Goal: Task Accomplishment & Management: Manage account settings

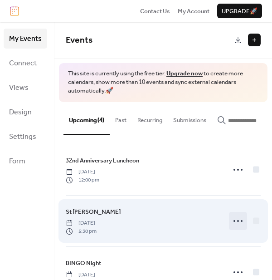
click at [237, 224] on icon at bounding box center [238, 220] width 15 height 15
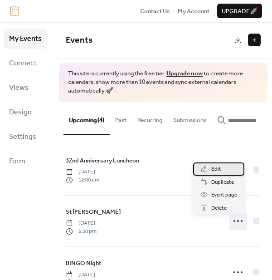
click at [214, 169] on span "Edit" at bounding box center [216, 169] width 10 height 9
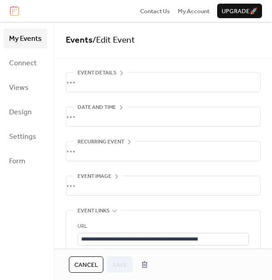
scroll to position [28, 0]
click at [194, 190] on div "•••" at bounding box center [163, 185] width 194 height 19
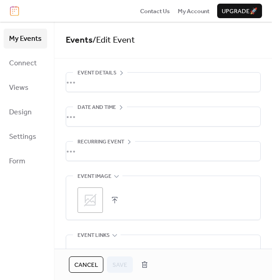
click at [92, 196] on icon at bounding box center [90, 200] width 15 height 15
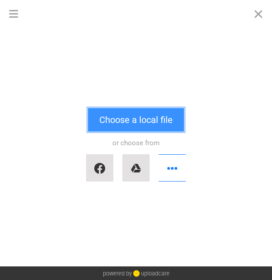
click at [141, 117] on button "Choose a local file" at bounding box center [136, 120] width 96 height 24
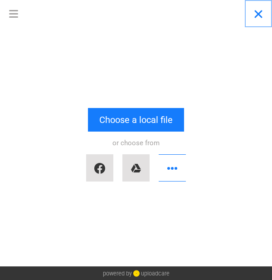
click at [259, 15] on button "Close" at bounding box center [258, 13] width 27 height 27
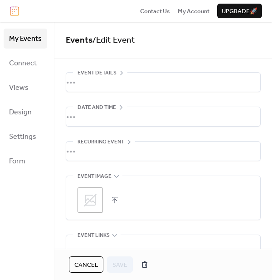
click at [116, 197] on button "button" at bounding box center [114, 200] width 13 height 13
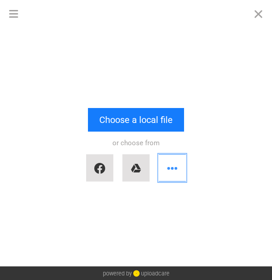
click at [172, 165] on button "button" at bounding box center [172, 167] width 27 height 27
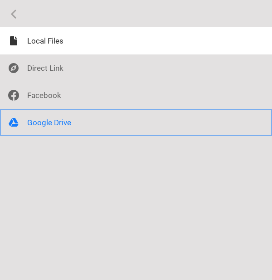
click at [52, 122] on div at bounding box center [136, 122] width 272 height 27
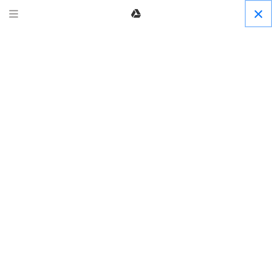
click at [256, 16] on button "Close" at bounding box center [258, 13] width 27 height 27
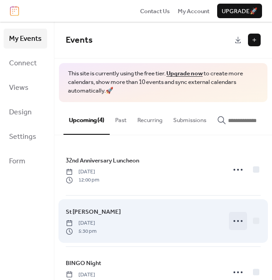
click at [237, 225] on icon at bounding box center [238, 220] width 15 height 15
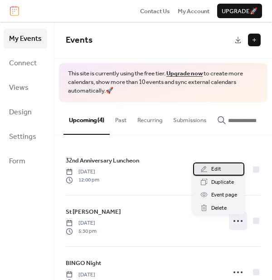
click at [218, 166] on span "Edit" at bounding box center [216, 169] width 10 height 9
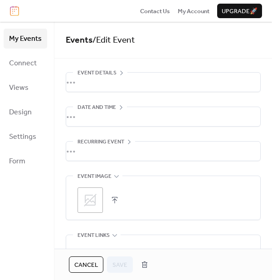
scroll to position [28, 0]
click at [114, 201] on button "button" at bounding box center [114, 200] width 13 height 13
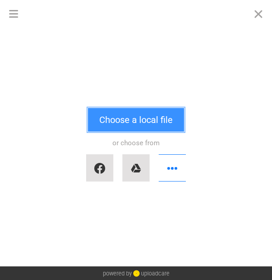
click at [137, 119] on button "Choose a local file" at bounding box center [136, 120] width 96 height 24
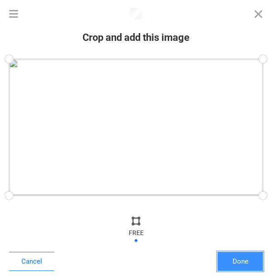
click at [240, 260] on button "Done" at bounding box center [240, 261] width 45 height 19
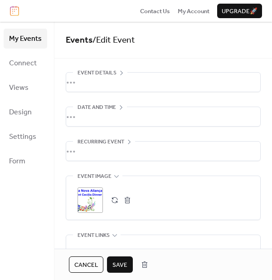
click at [116, 261] on span "Save" at bounding box center [119, 264] width 15 height 9
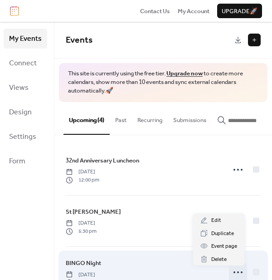
click at [231, 277] on icon at bounding box center [238, 272] width 15 height 15
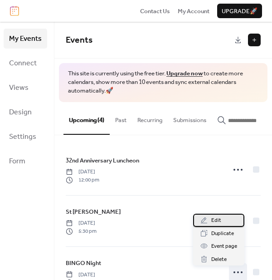
click at [211, 218] on span "Edit" at bounding box center [216, 220] width 10 height 9
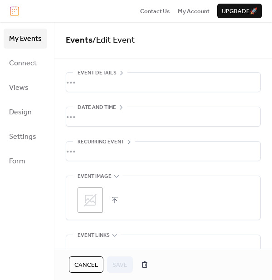
scroll to position [28, 0]
click at [113, 199] on button "button" at bounding box center [114, 200] width 13 height 13
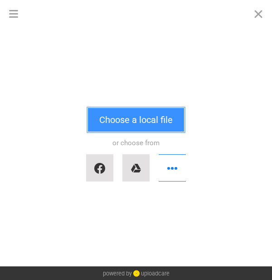
click at [146, 121] on button "Choose a local file" at bounding box center [136, 120] width 96 height 24
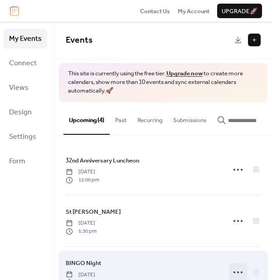
click at [241, 273] on circle at bounding box center [242, 272] width 2 height 2
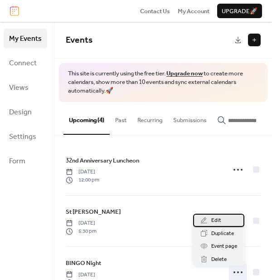
click at [218, 221] on span "Edit" at bounding box center [216, 220] width 10 height 9
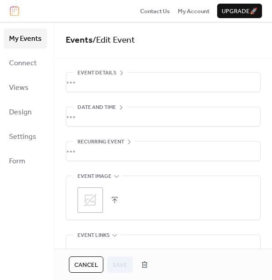
scroll to position [28, 0]
click at [118, 195] on button "button" at bounding box center [114, 200] width 13 height 13
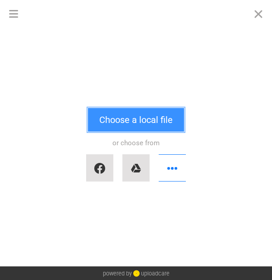
click at [146, 125] on button "Choose a local file" at bounding box center [136, 120] width 96 height 24
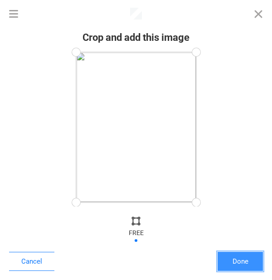
click at [236, 260] on button "Done" at bounding box center [240, 261] width 45 height 19
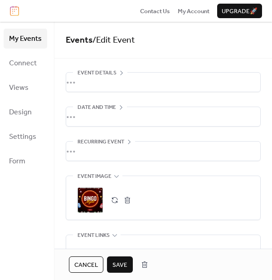
click at [115, 268] on span "Save" at bounding box center [119, 264] width 15 height 9
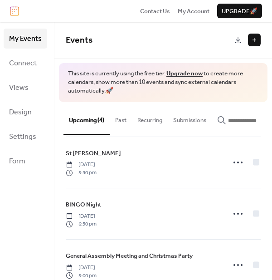
scroll to position [80, 0]
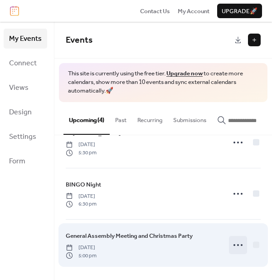
click at [233, 245] on icon at bounding box center [238, 245] width 15 height 15
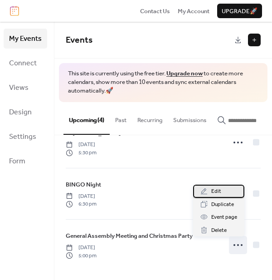
click at [218, 191] on span "Edit" at bounding box center [216, 191] width 10 height 9
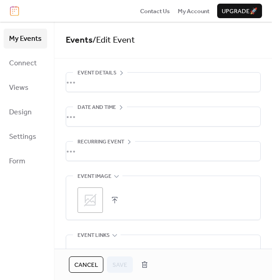
scroll to position [28, 0]
click at [114, 200] on button "button" at bounding box center [114, 200] width 13 height 13
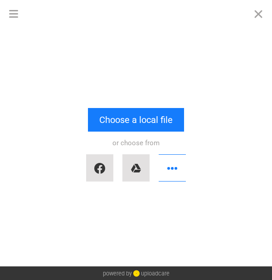
click at [130, 131] on div "or choose from" at bounding box center [136, 158] width 254 height 54
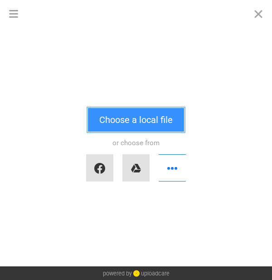
click at [131, 121] on button "Choose a local file" at bounding box center [136, 120] width 96 height 24
click at [124, 122] on button "Choose a local file" at bounding box center [136, 120] width 96 height 24
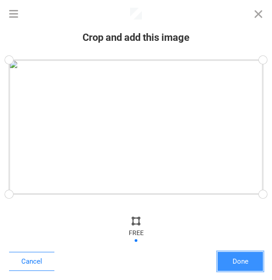
click at [237, 260] on button "Done" at bounding box center [240, 261] width 45 height 19
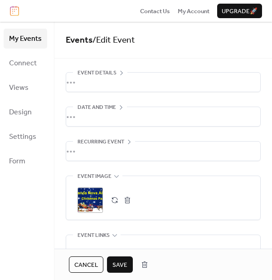
click at [124, 261] on span "Save" at bounding box center [119, 264] width 15 height 9
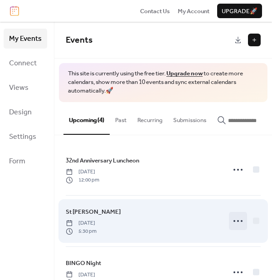
click at [237, 222] on circle at bounding box center [238, 221] width 2 height 2
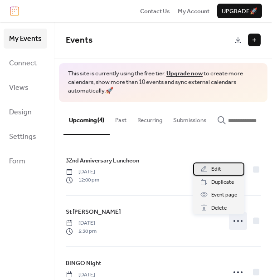
click at [213, 167] on span "Edit" at bounding box center [216, 169] width 10 height 9
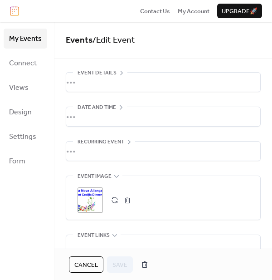
scroll to position [28, 0]
click at [106, 237] on span "Event links" at bounding box center [94, 235] width 32 height 9
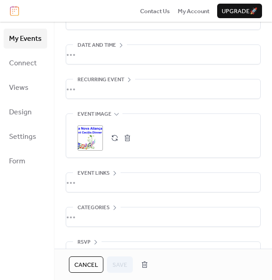
scroll to position [78, 0]
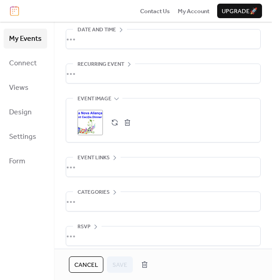
click at [86, 165] on div "•••" at bounding box center [163, 166] width 194 height 19
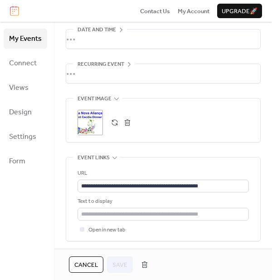
scroll to position [0, 0]
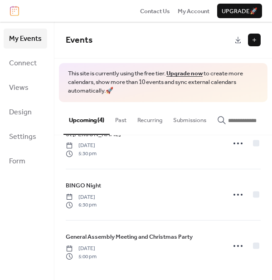
scroll to position [80, 0]
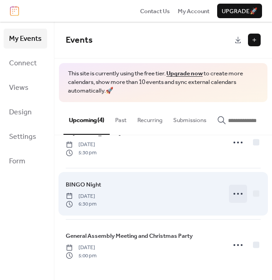
click at [234, 197] on icon at bounding box center [238, 193] width 15 height 15
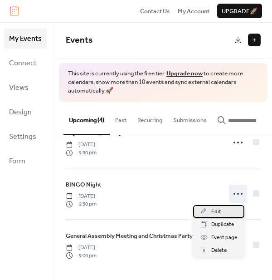
click at [214, 207] on span "Edit" at bounding box center [216, 211] width 10 height 9
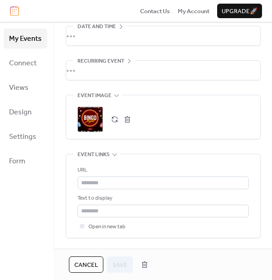
scroll to position [84, 0]
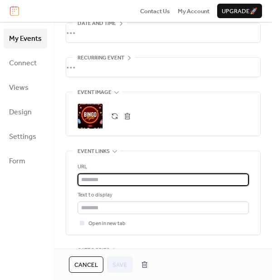
click at [114, 182] on input "text" at bounding box center [163, 179] width 171 height 13
paste input "**********"
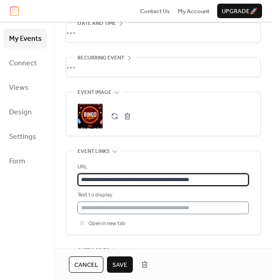
type input "**********"
click at [81, 207] on input "text" at bounding box center [163, 207] width 171 height 13
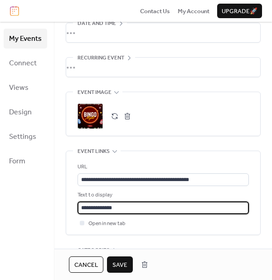
scroll to position [0, 0]
drag, startPoint x: 127, startPoint y: 207, endPoint x: 17, endPoint y: 211, distance: 109.8
click at [17, 211] on div "**********" at bounding box center [136, 151] width 272 height 258
type input "**********"
click at [172, 194] on div "Text to display" at bounding box center [163, 194] width 170 height 9
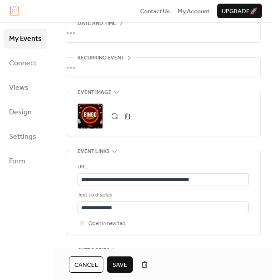
click at [117, 268] on span "Save" at bounding box center [119, 264] width 15 height 9
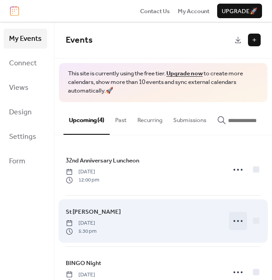
click at [233, 225] on icon at bounding box center [238, 220] width 15 height 15
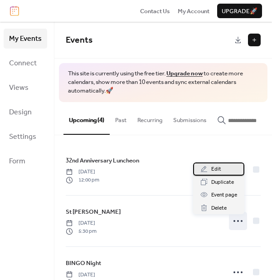
click at [215, 170] on span "Edit" at bounding box center [216, 169] width 10 height 9
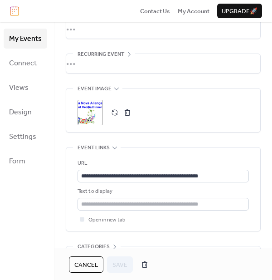
scroll to position [90, 0]
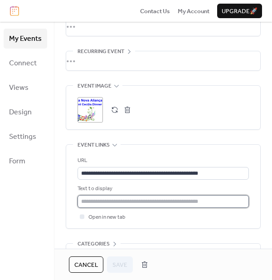
click at [118, 199] on input "text" at bounding box center [163, 201] width 171 height 13
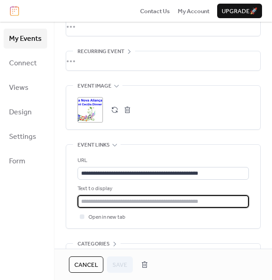
paste input "**********"
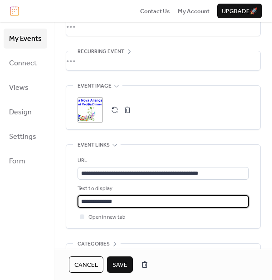
type input "**********"
click at [118, 265] on span "Save" at bounding box center [119, 264] width 15 height 9
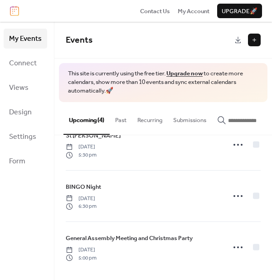
scroll to position [80, 0]
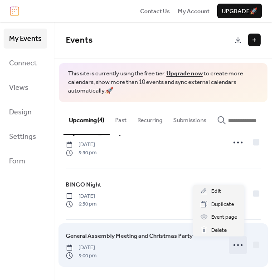
click at [231, 247] on icon at bounding box center [238, 245] width 15 height 15
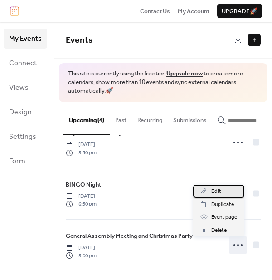
click at [223, 189] on div "Edit" at bounding box center [218, 190] width 51 height 13
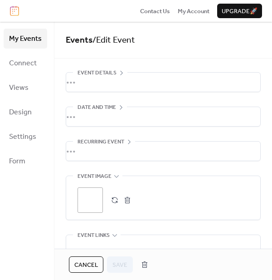
scroll to position [28, 0]
click at [114, 236] on icon at bounding box center [114, 234] width 7 height 7
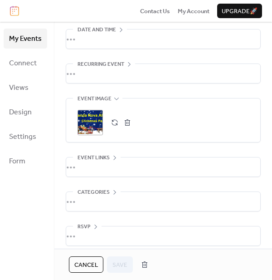
scroll to position [84, 0]
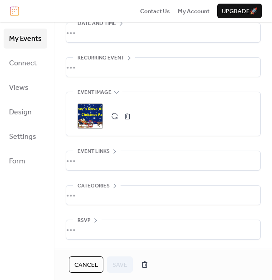
click at [87, 159] on div "•••" at bounding box center [163, 160] width 194 height 19
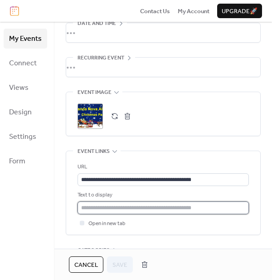
click at [89, 205] on input "text" at bounding box center [163, 207] width 171 height 13
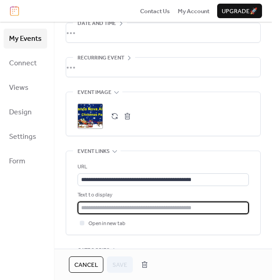
paste input "**********"
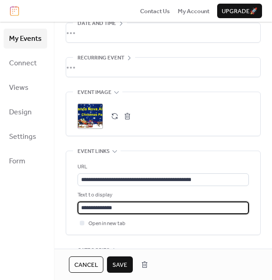
type input "**********"
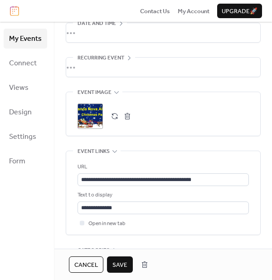
click at [123, 260] on span "Save" at bounding box center [119, 264] width 15 height 9
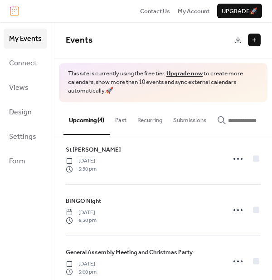
scroll to position [65, 0]
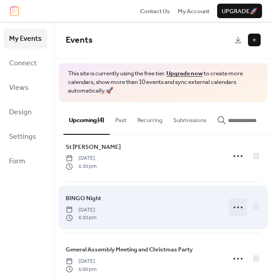
click at [236, 207] on icon at bounding box center [238, 207] width 15 height 15
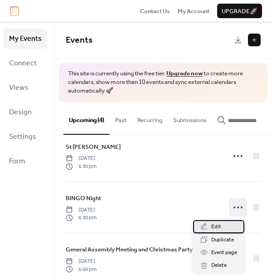
click at [218, 229] on span "Edit" at bounding box center [216, 226] width 10 height 9
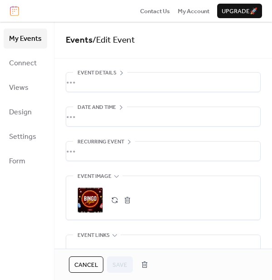
scroll to position [148, 0]
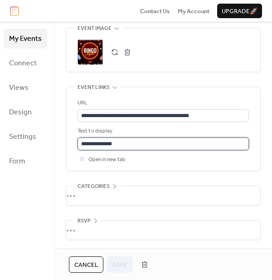
click at [118, 144] on input "**********" at bounding box center [163, 143] width 171 height 13
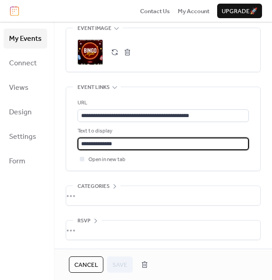
click at [76, 4] on div "Contact Us My Account Upgrade 🚀" at bounding box center [136, 11] width 272 height 22
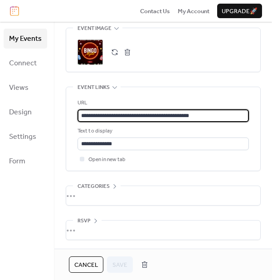
drag, startPoint x: 209, startPoint y: 113, endPoint x: 76, endPoint y: 111, distance: 133.7
click at [76, 111] on div "**********" at bounding box center [163, 128] width 194 height 83
paste input "**"
type input "**********"
click at [123, 267] on span "Save" at bounding box center [119, 264] width 15 height 9
